Goal: Task Accomplishment & Management: Use online tool/utility

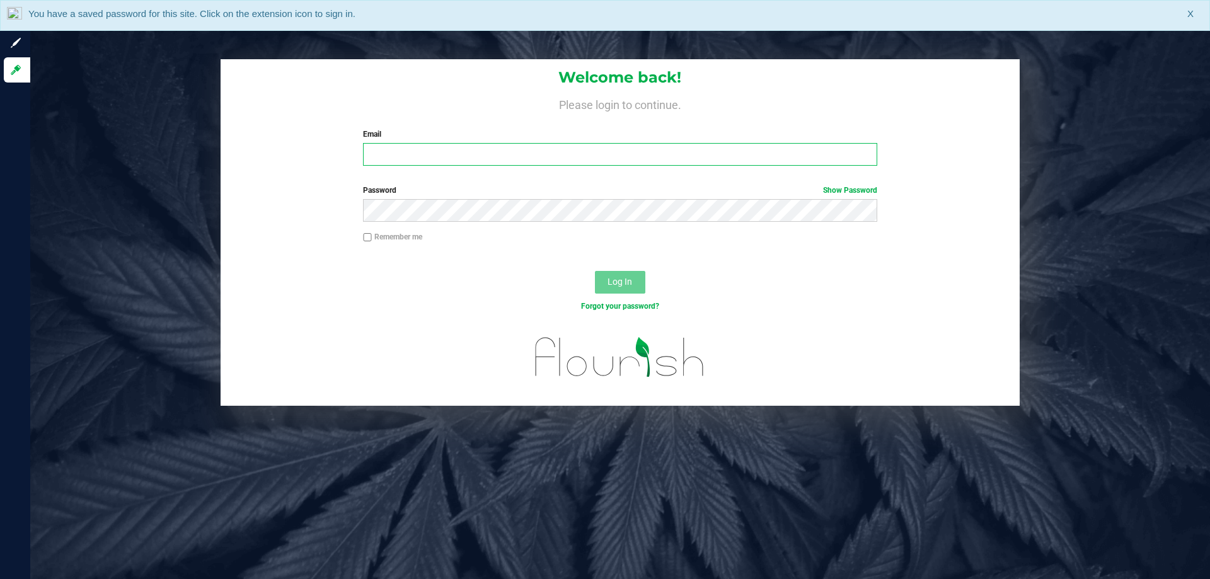
click at [462, 149] on input "Email" at bounding box center [620, 154] width 514 height 23
type input "[EMAIL_ADDRESS][DOMAIN_NAME]"
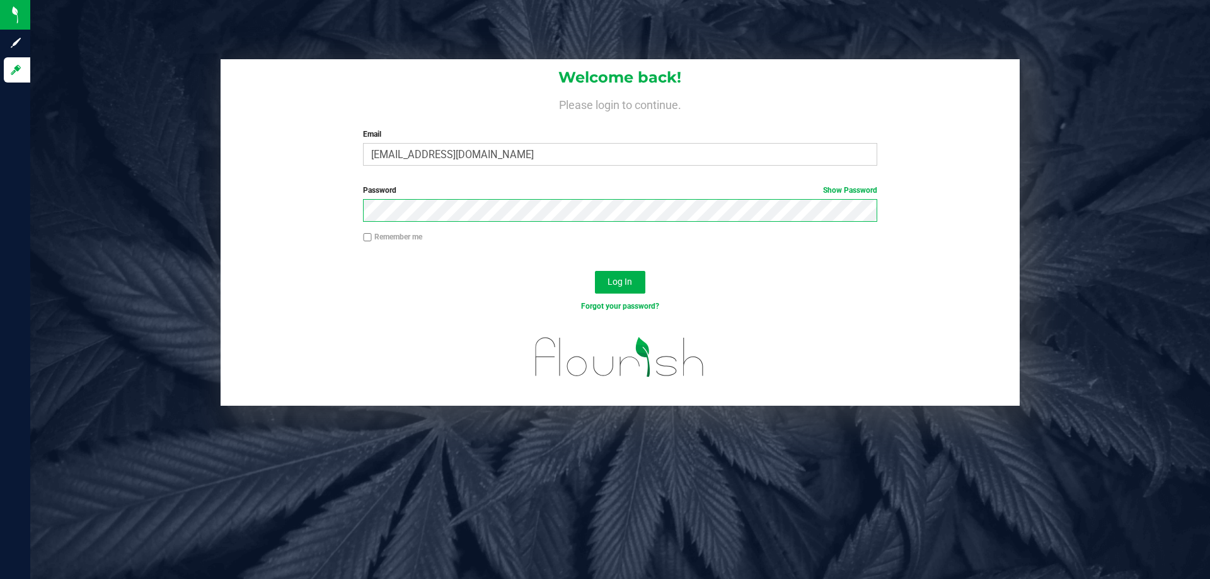
click at [595, 271] on button "Log In" at bounding box center [620, 282] width 50 height 23
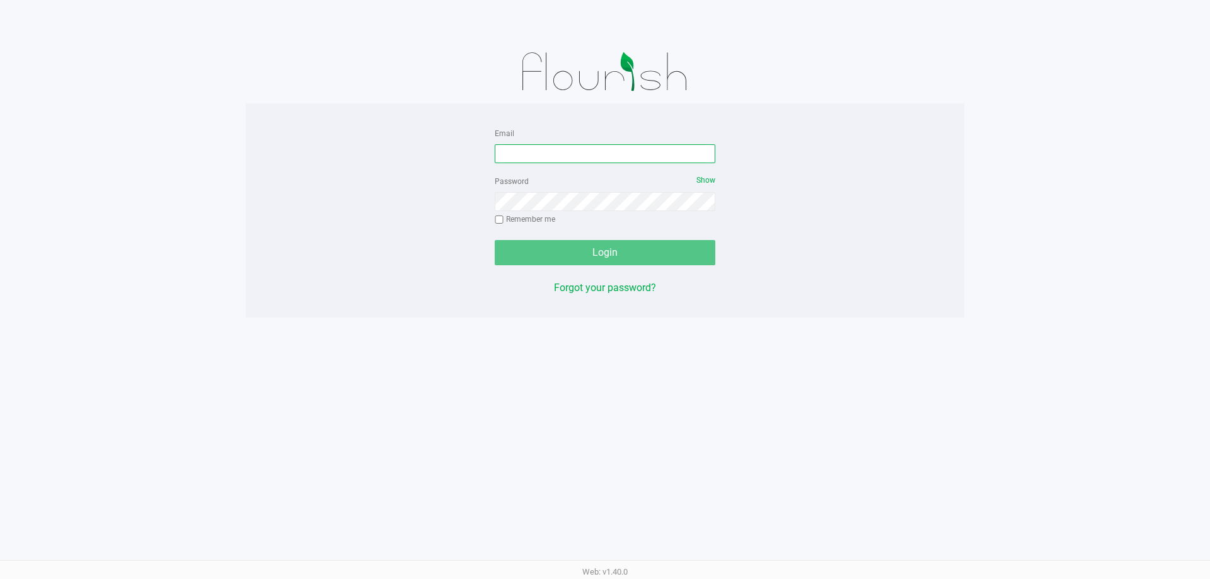
click at [548, 157] on input "Email" at bounding box center [605, 153] width 221 height 19
type input "[EMAIL_ADDRESS][DOMAIN_NAME]"
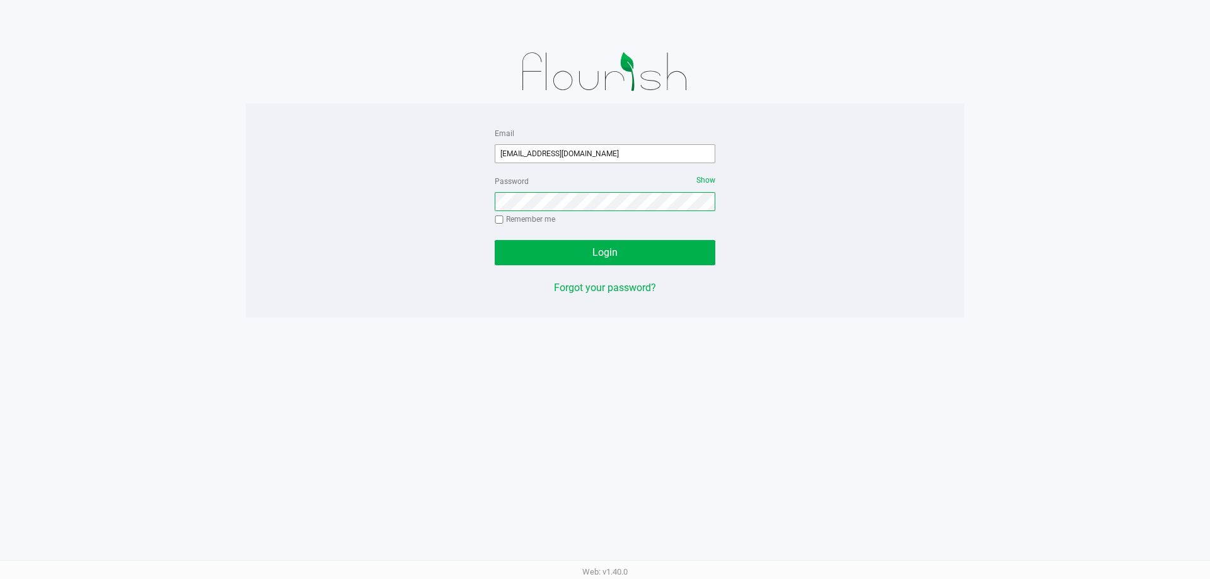
click at [495, 240] on button "Login" at bounding box center [605, 252] width 221 height 25
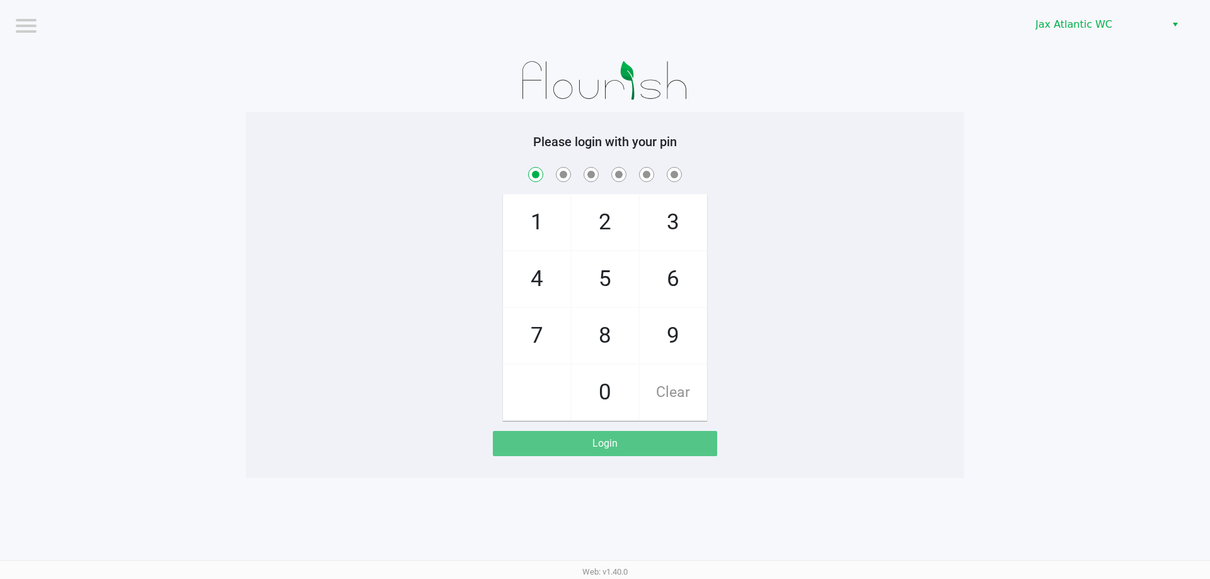
checkbox input "true"
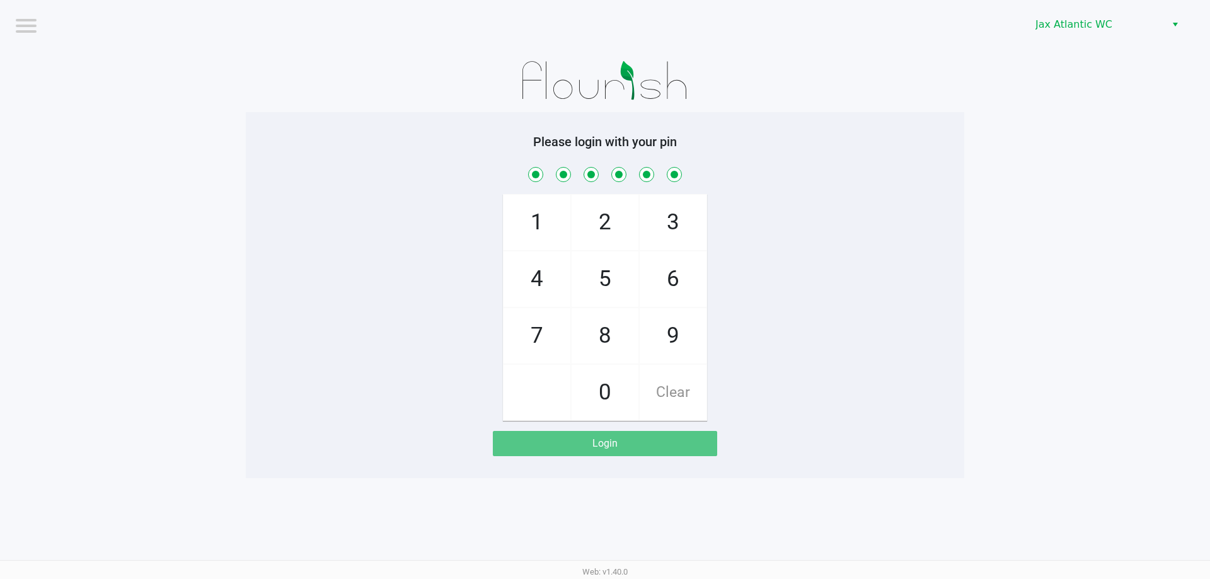
checkbox input "true"
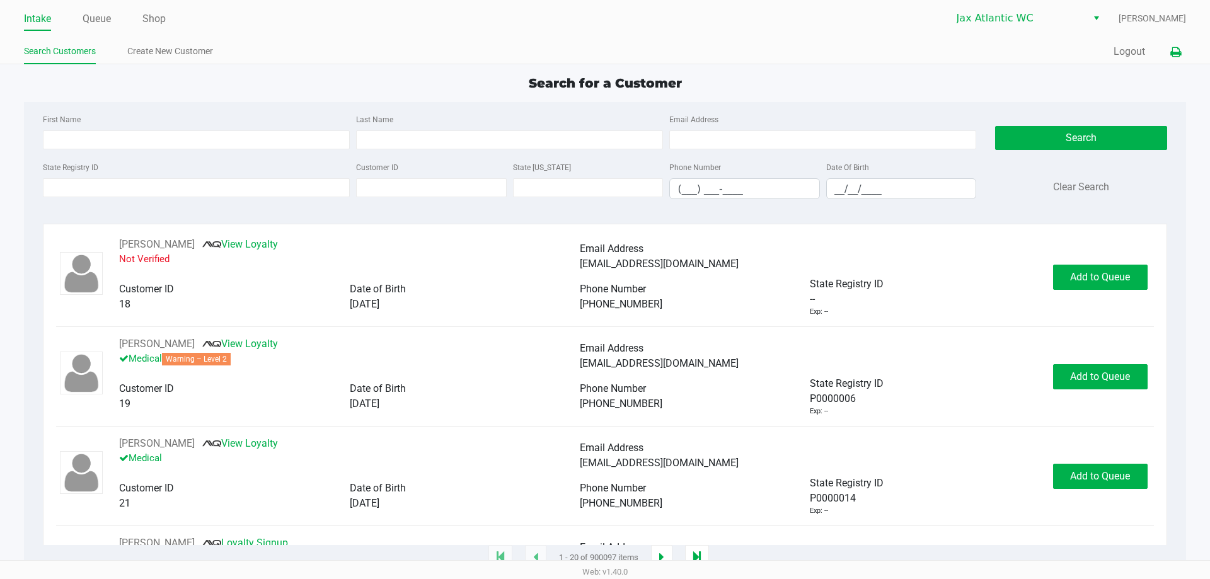
click at [1187, 47] on div "Intake Queue Shop Jax Atlantic WC [PERSON_NAME] Search Customers Create New Cus…" at bounding box center [605, 32] width 1210 height 64
click at [1181, 50] on button at bounding box center [1176, 51] width 21 height 23
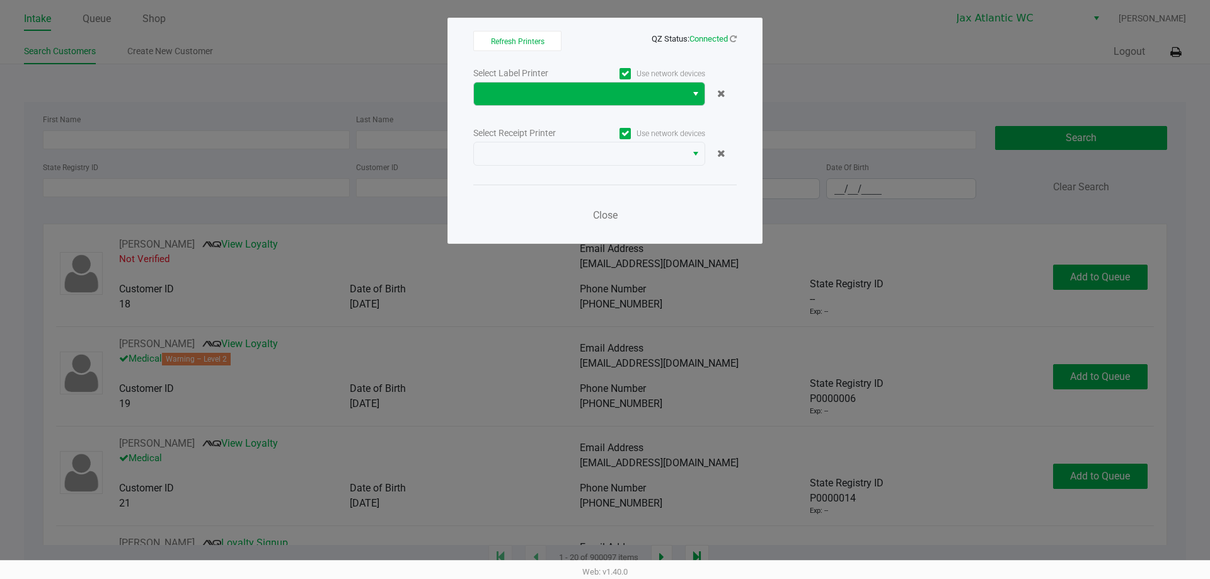
drag, startPoint x: 600, startPoint y: 116, endPoint x: 590, endPoint y: 93, distance: 24.6
click at [595, 111] on div "Select Label Printer Use network devices Select Receipt Printer Use network dev…" at bounding box center [605, 148] width 264 height 166
click at [590, 93] on span at bounding box center [580, 93] width 197 height 15
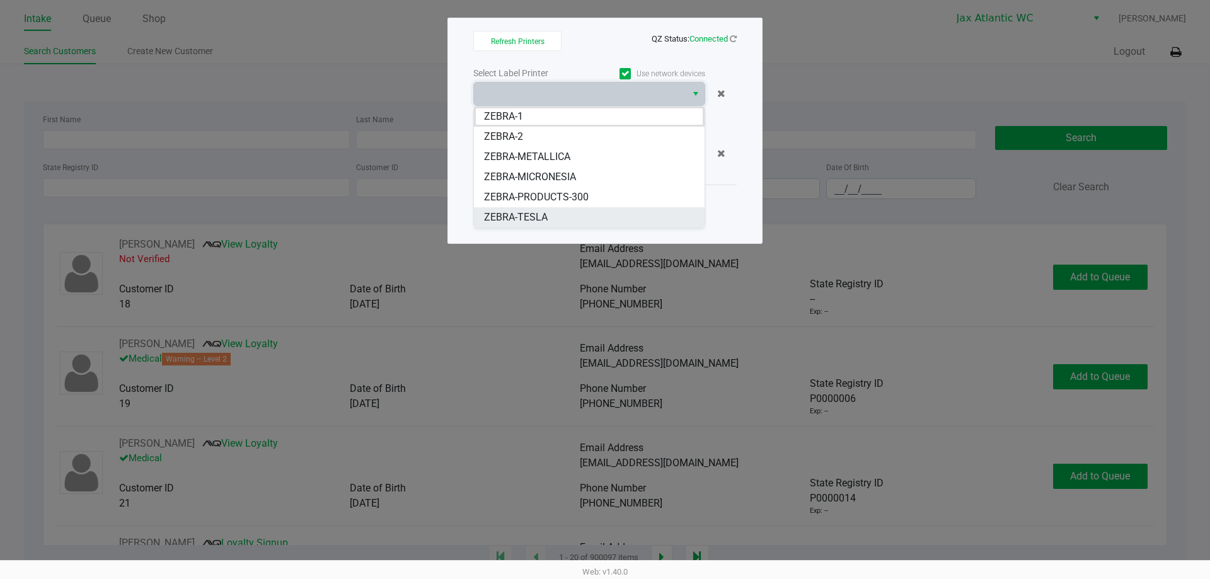
click at [528, 218] on span "ZEBRA-TESLA" at bounding box center [516, 217] width 64 height 15
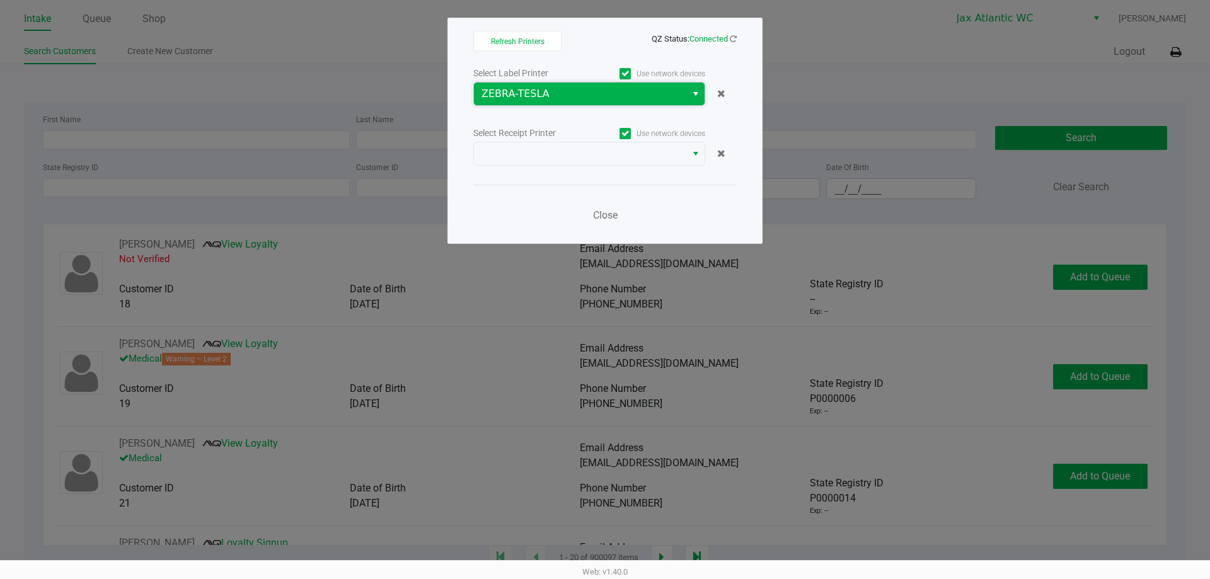
click at [531, 100] on span "ZEBRA-TESLA" at bounding box center [580, 93] width 197 height 15
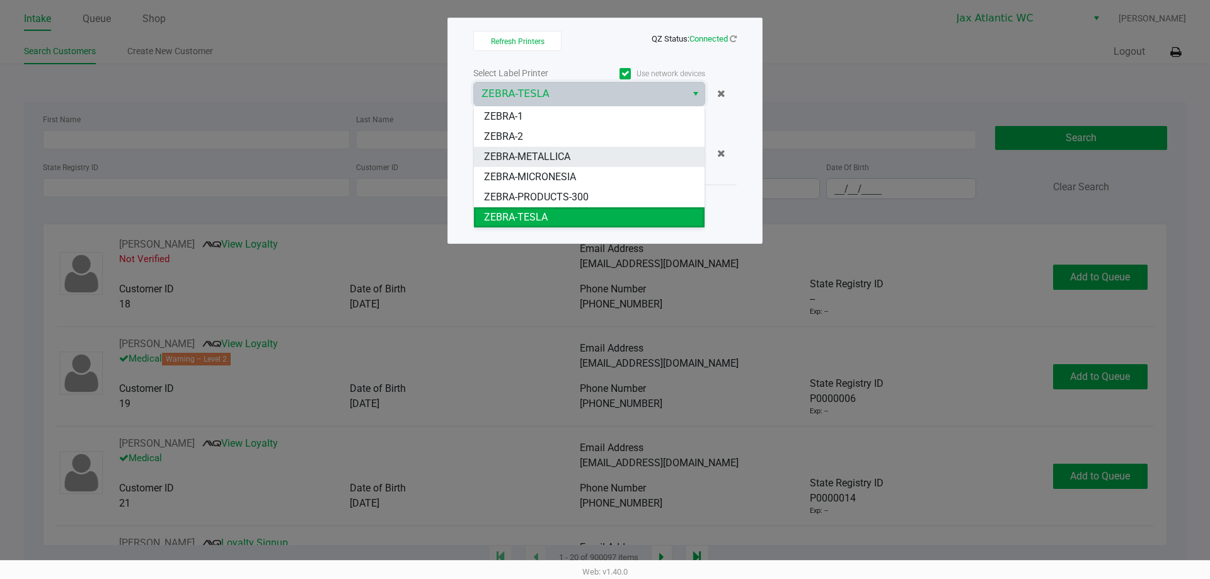
click at [540, 152] on span "ZEBRA-METALLICA" at bounding box center [527, 156] width 86 height 15
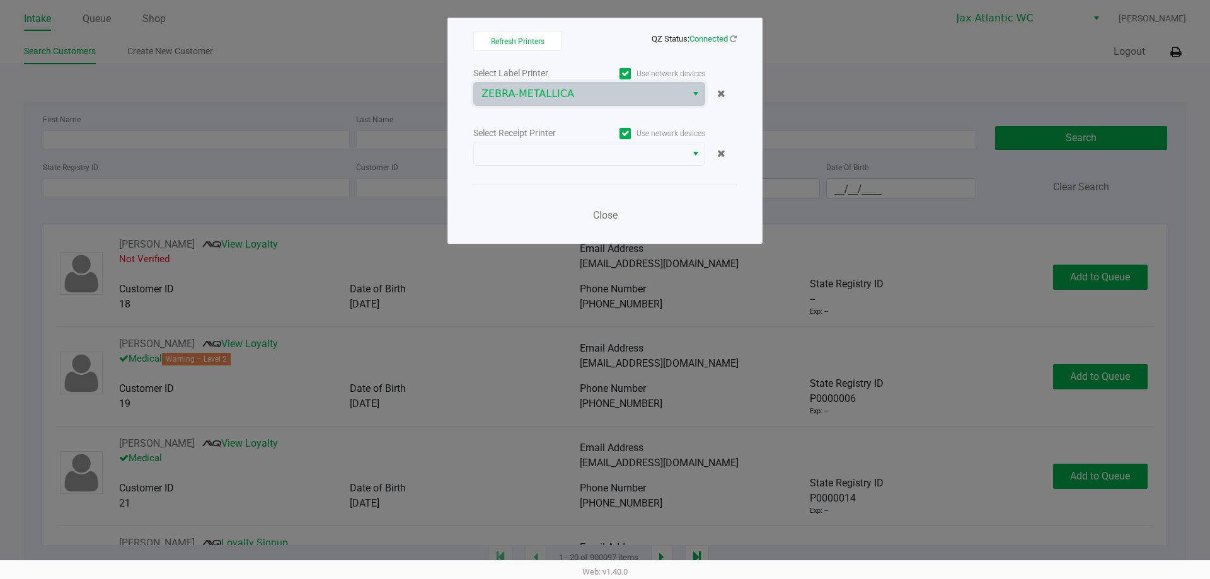
click at [542, 139] on div "Select Receipt Printer" at bounding box center [531, 133] width 116 height 13
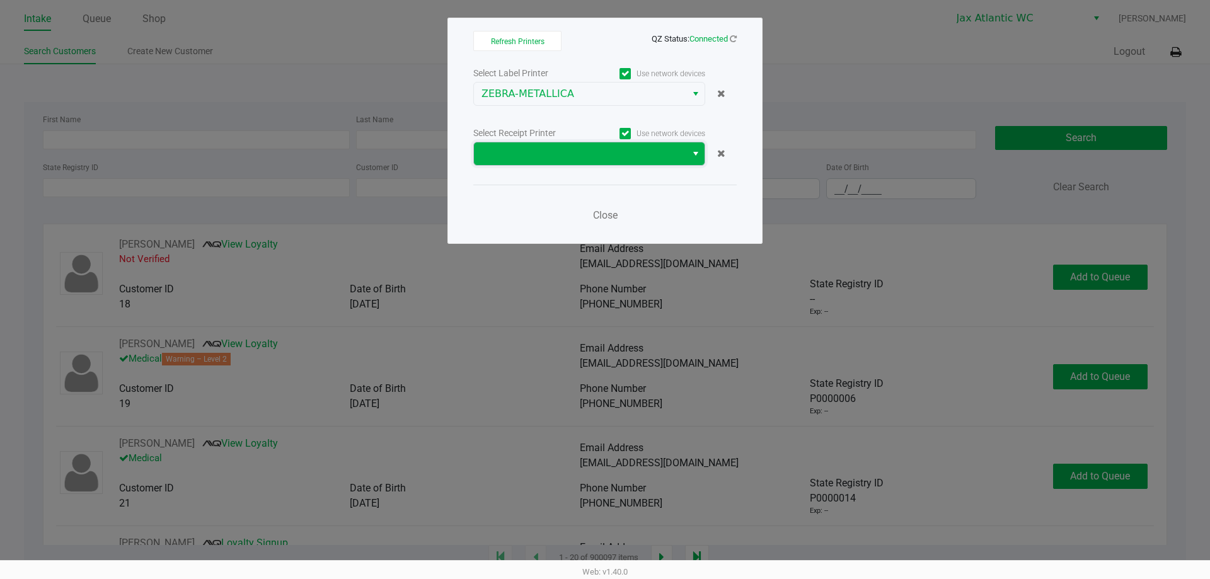
click at [542, 147] on span at bounding box center [580, 153] width 197 height 15
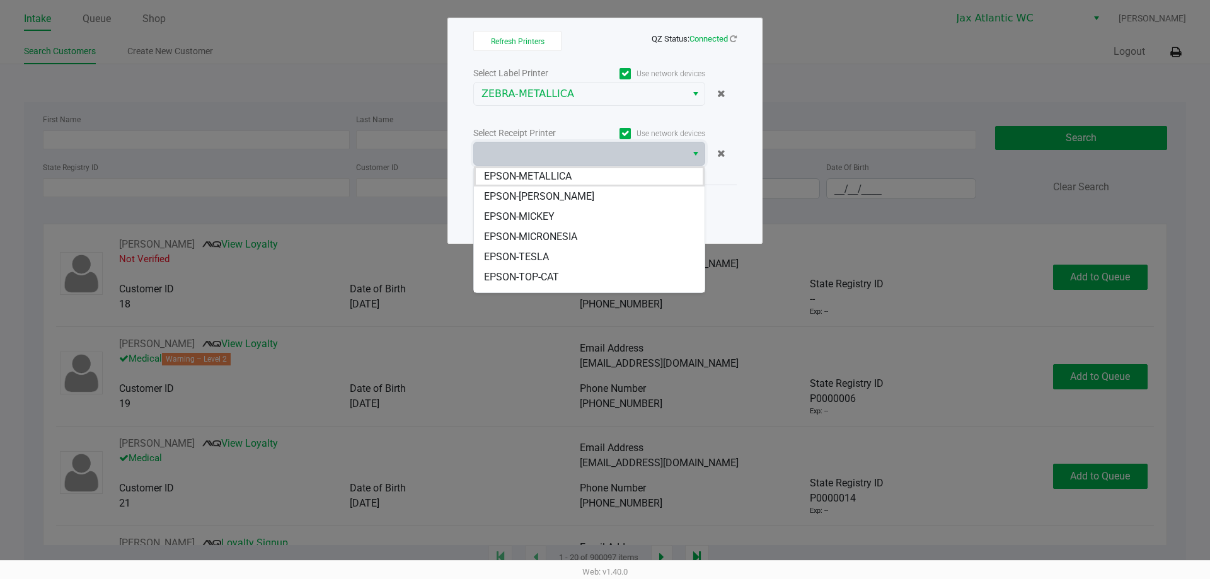
click at [559, 166] on div "EPSON-METALLICA EPSON-[PERSON_NAME] EPSON-[PERSON_NAME] EPSON-MICRONESIA EPSON-…" at bounding box center [589, 229] width 232 height 127
click at [559, 173] on span "EPSON-METALLICA" at bounding box center [528, 176] width 88 height 15
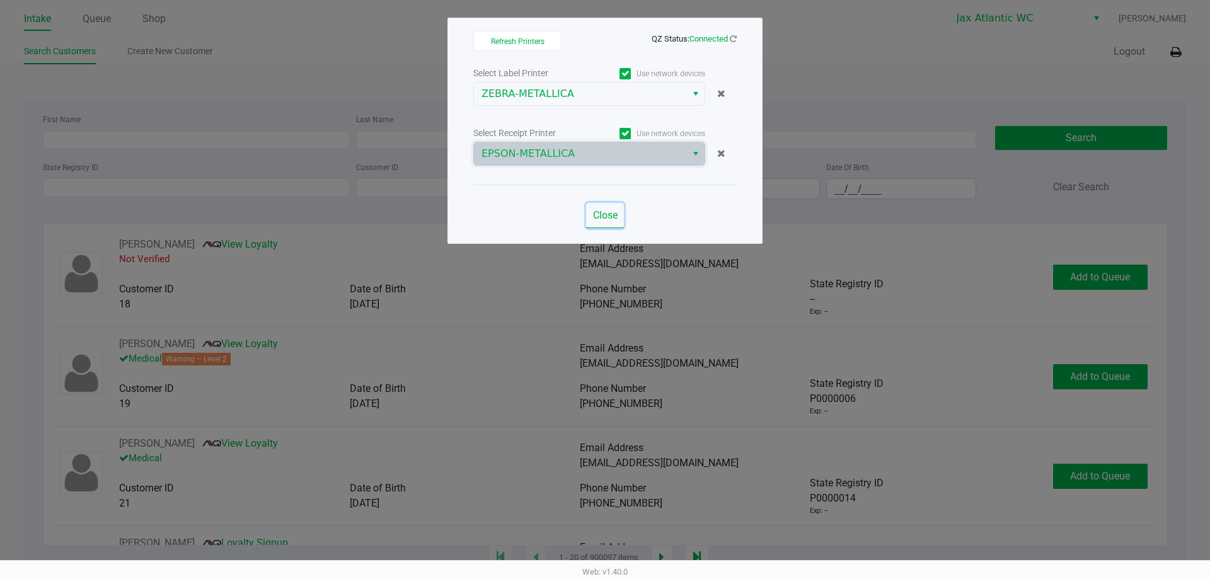
click at [606, 211] on span "Close" at bounding box center [605, 215] width 25 height 12
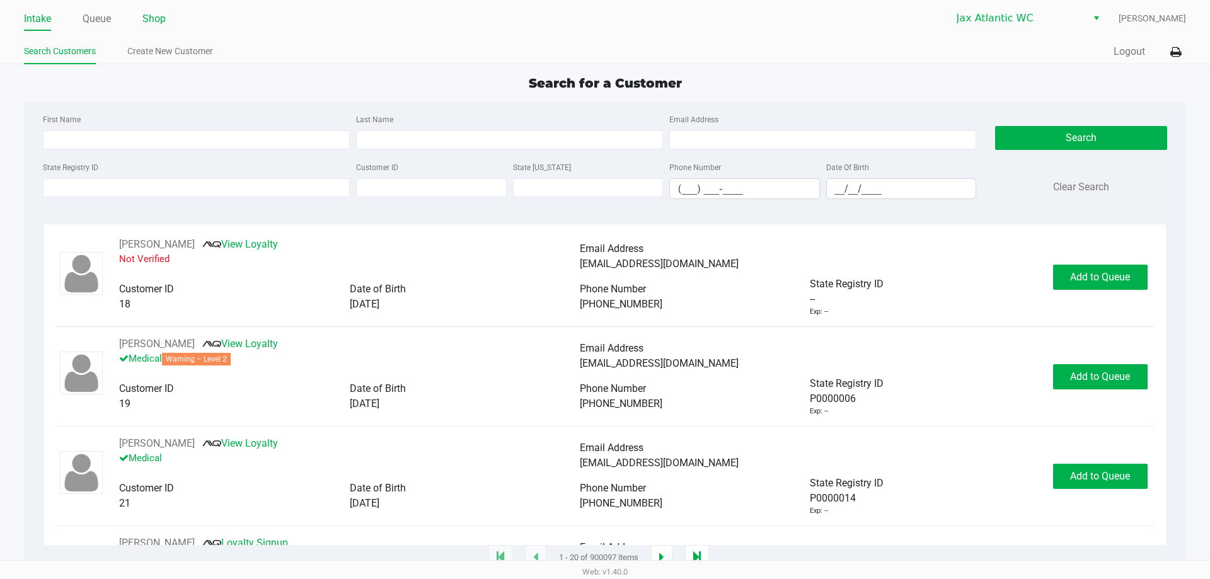
click at [151, 20] on link "Shop" at bounding box center [153, 19] width 23 height 18
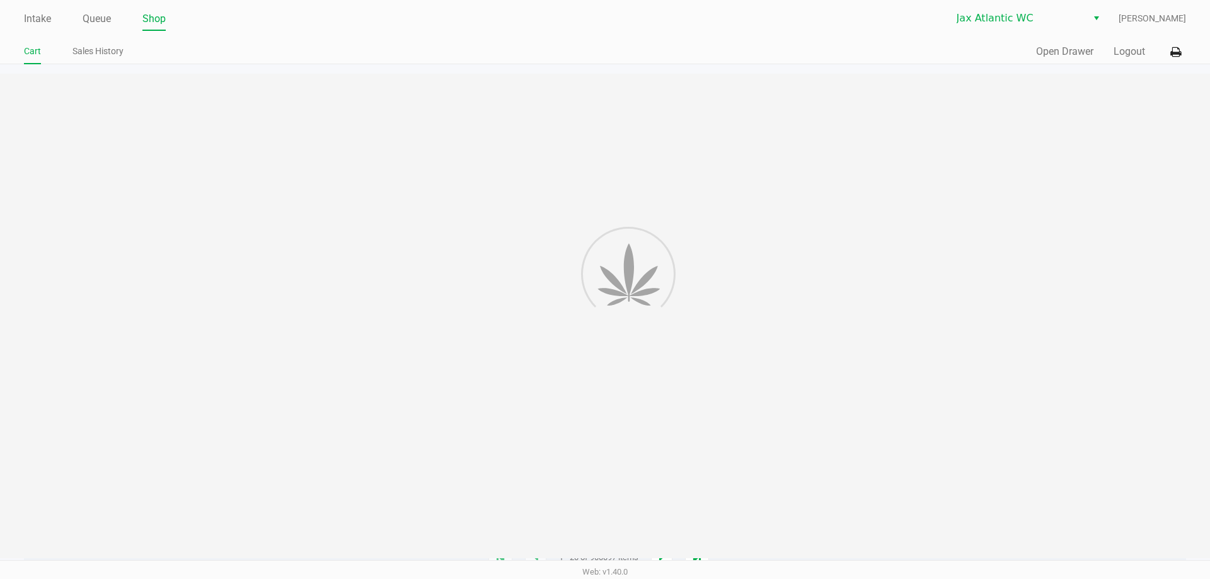
click at [152, 21] on link "Shop" at bounding box center [153, 19] width 23 height 18
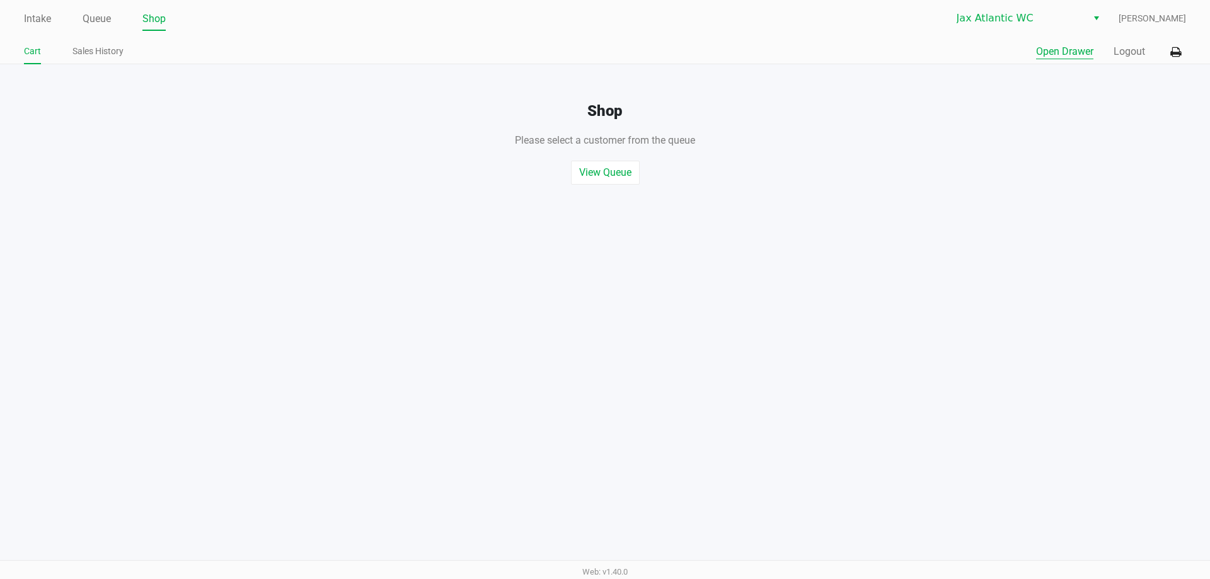
click at [1051, 57] on button "Open Drawer" at bounding box center [1064, 51] width 57 height 15
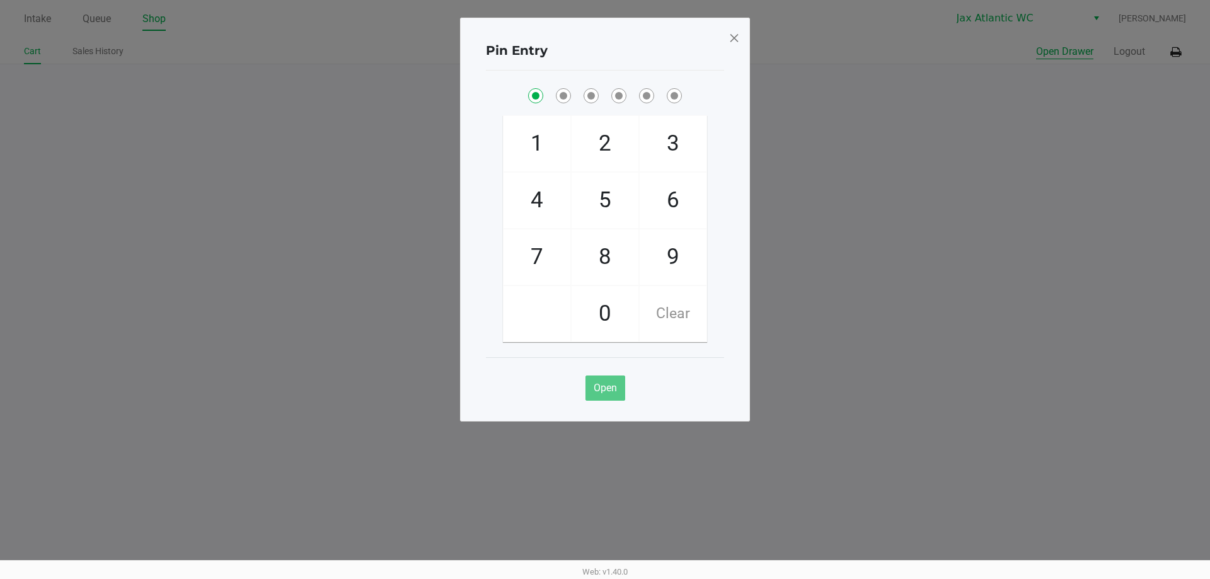
checkbox input "true"
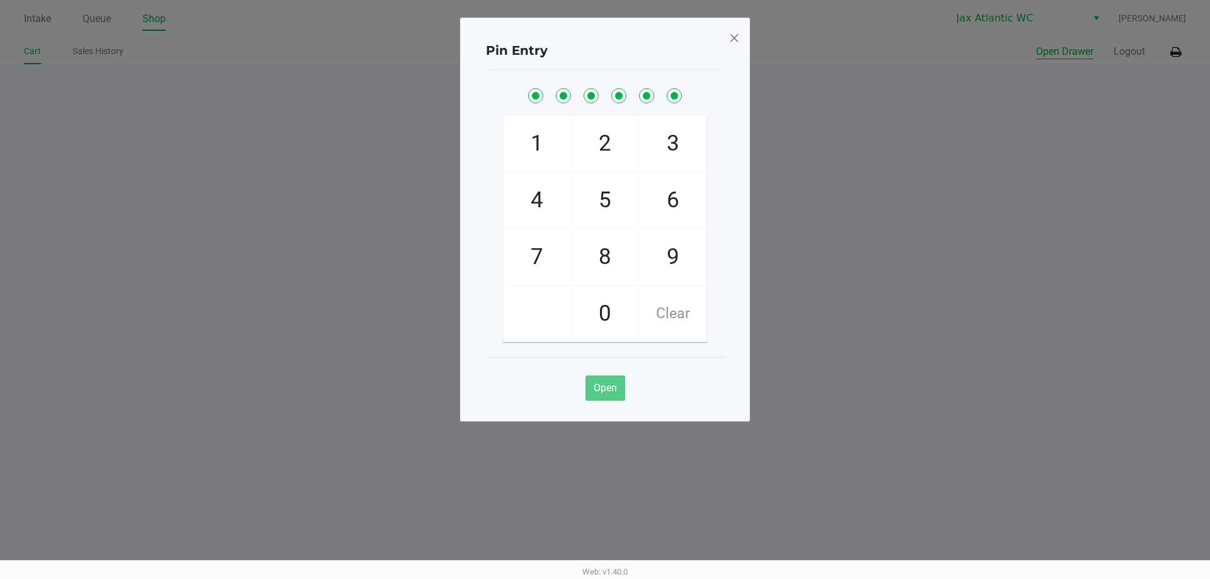
checkbox input "true"
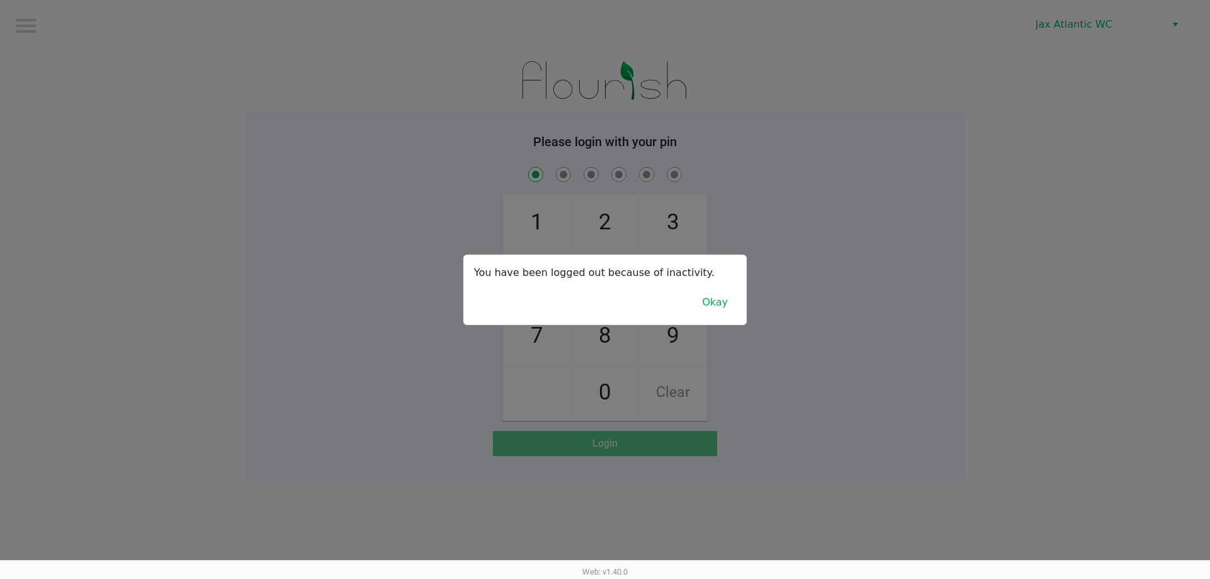
checkbox input "true"
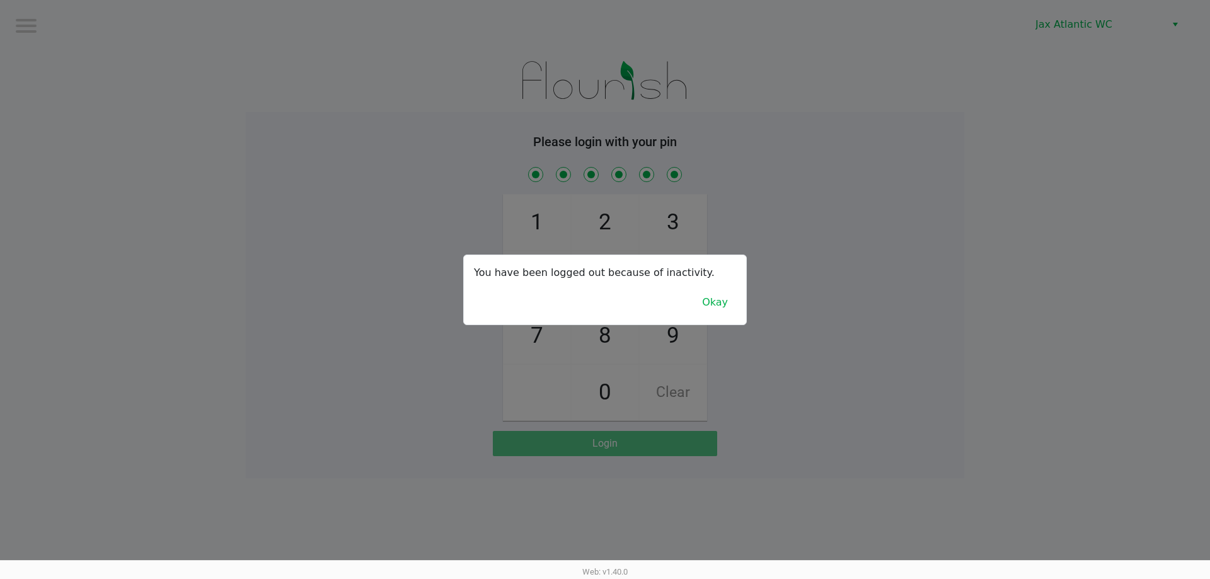
checkbox input "true"
